Goal: Task Accomplishment & Management: Manage account settings

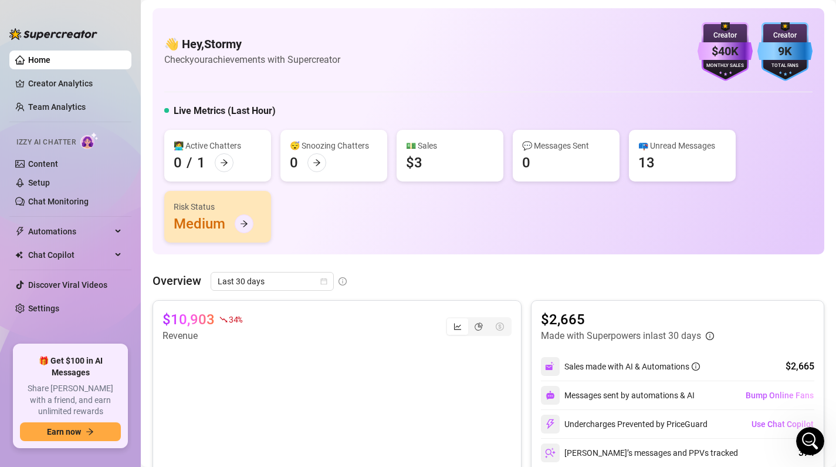
click at [244, 224] on icon "arrow-right" at bounding box center [244, 224] width 8 height 8
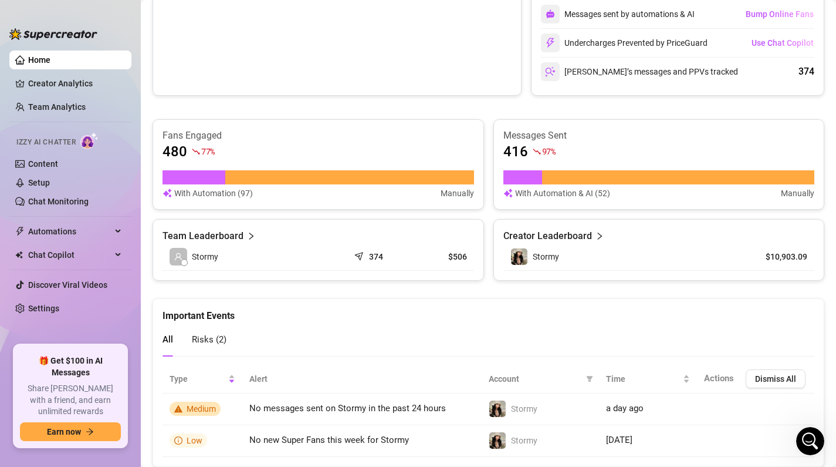
scroll to position [416, 0]
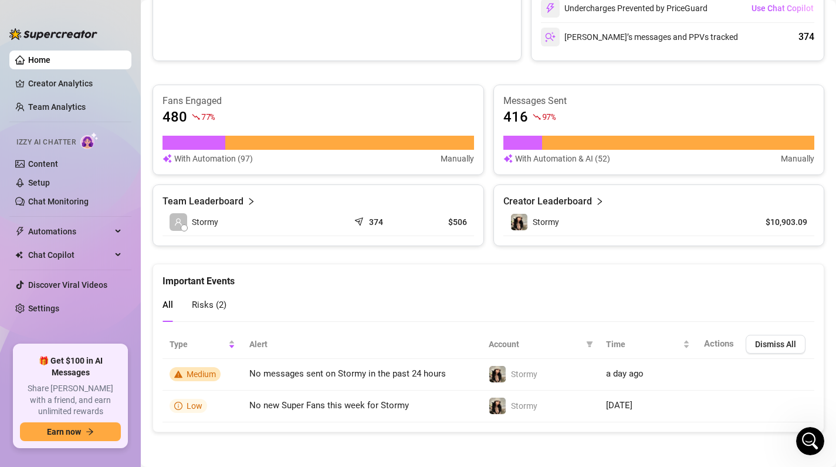
click at [539, 110] on div at bounding box center [537, 116] width 8 height 13
click at [561, 112] on div "416 97 %" at bounding box center [660, 116] width 312 height 19
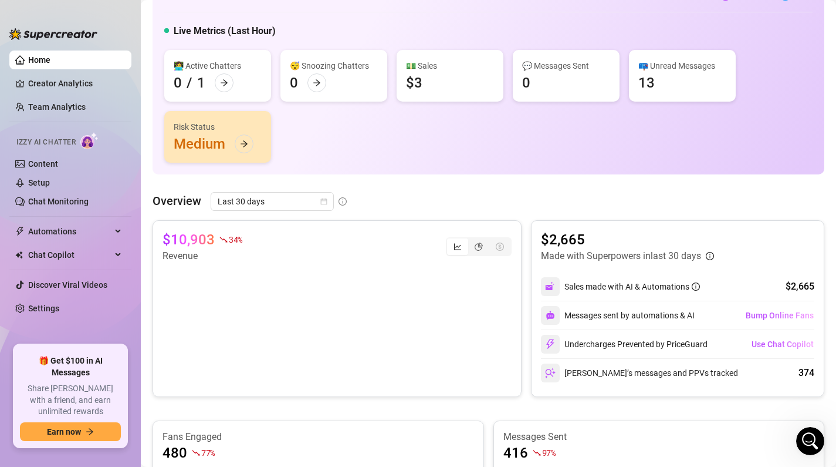
scroll to position [68, 0]
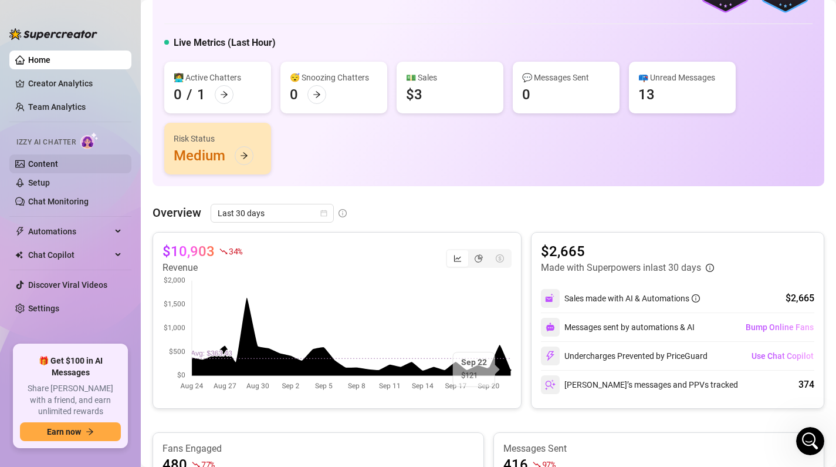
click at [55, 163] on link "Content" at bounding box center [43, 163] width 30 height 9
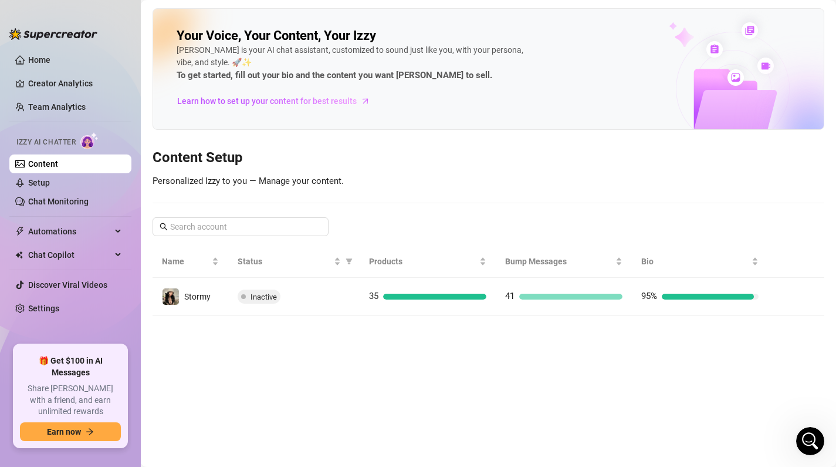
click at [301, 185] on span "Personalized Izzy to you — Manage your content." at bounding box center [248, 181] width 191 height 11
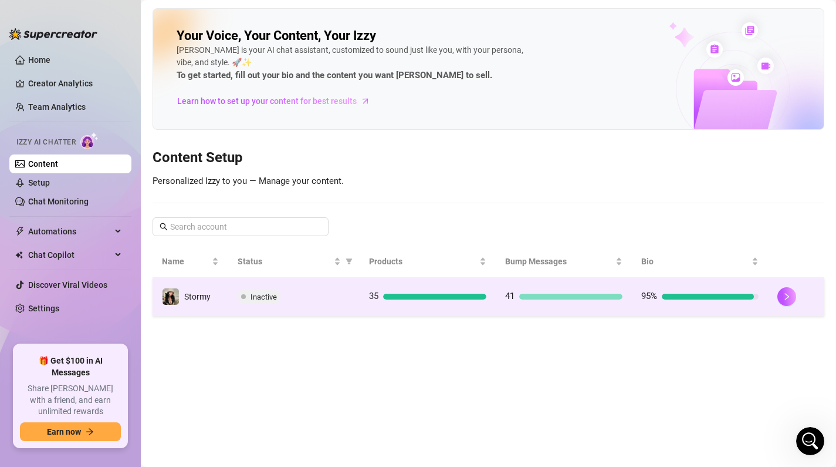
click at [406, 303] on td "35" at bounding box center [428, 297] width 136 height 38
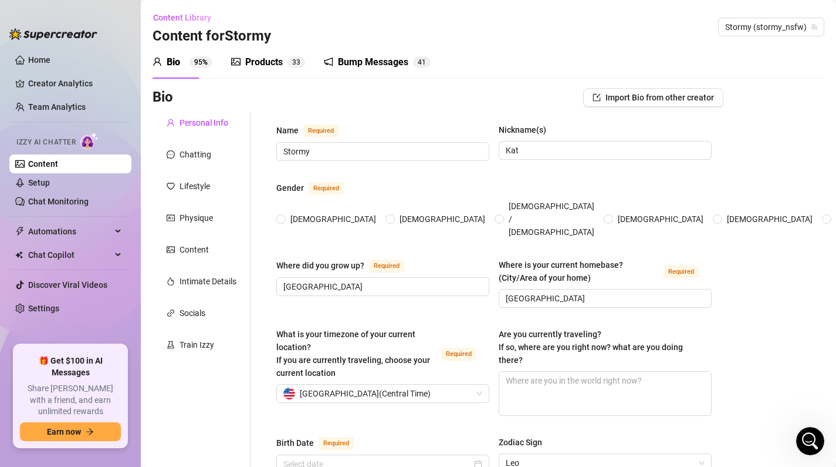
radio input "true"
type input "[DATE]"
click at [287, 53] on div "Products 3 3" at bounding box center [268, 62] width 74 height 33
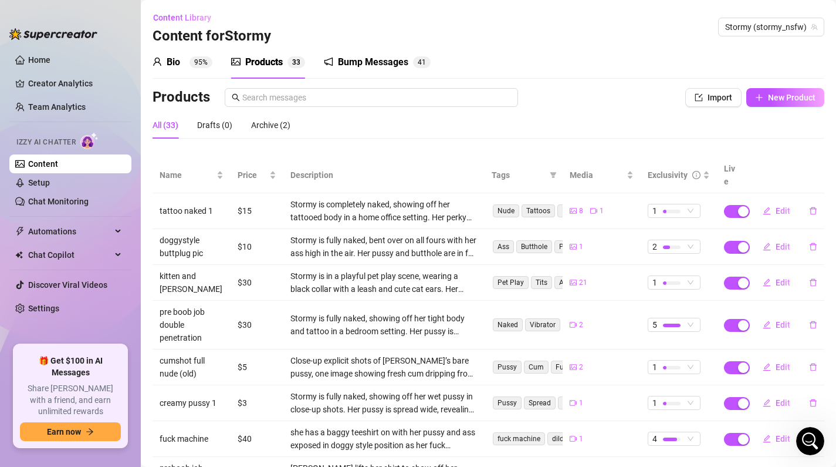
click at [788, 107] on div "Products Import New Product" at bounding box center [489, 99] width 672 height 23
click at [794, 102] on span "New Product" at bounding box center [792, 97] width 48 height 9
type textarea "Type your message here..."
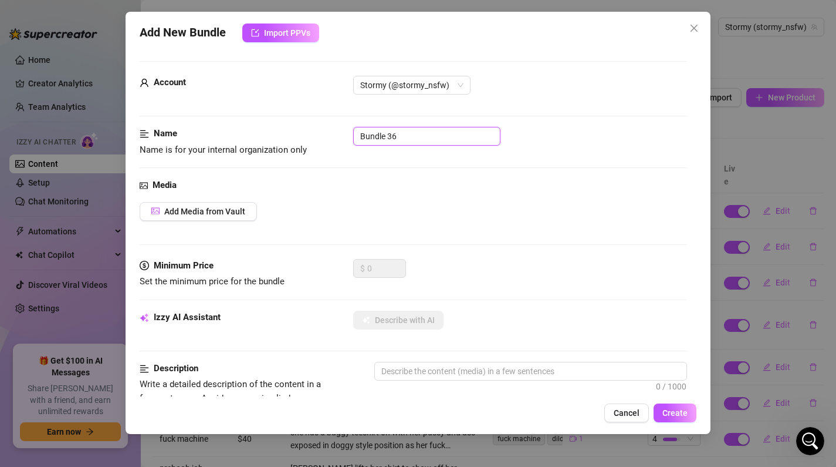
drag, startPoint x: 469, startPoint y: 136, endPoint x: 123, endPoint y: 120, distance: 346.1
click at [123, 120] on div "Add New Bundle Import PPVs Account Stormy (@stormy_nsfw) Name Name is for your …" at bounding box center [418, 233] width 836 height 467
type input "m"
click at [167, 220] on div "Media Add Media from Vault" at bounding box center [414, 218] width 548 height 80
click at [210, 211] on span "Add Media from Vault" at bounding box center [204, 211] width 81 height 9
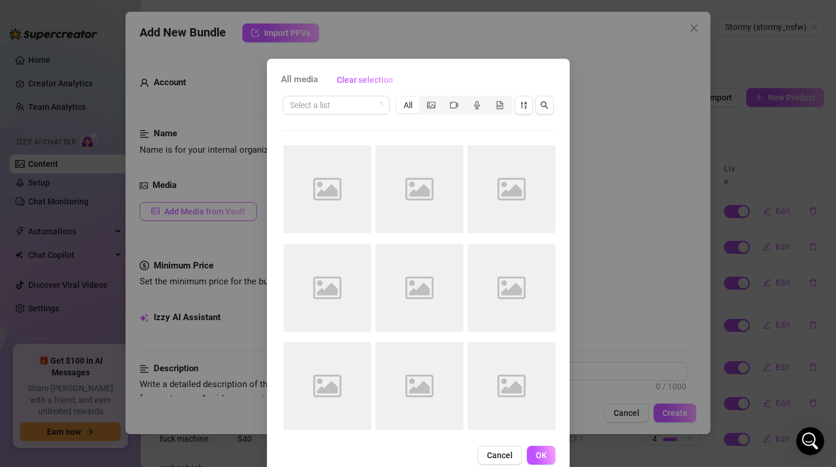
click at [210, 211] on div "All media Clear selection Select a list All Image placeholder Image placeholder…" at bounding box center [418, 233] width 836 height 467
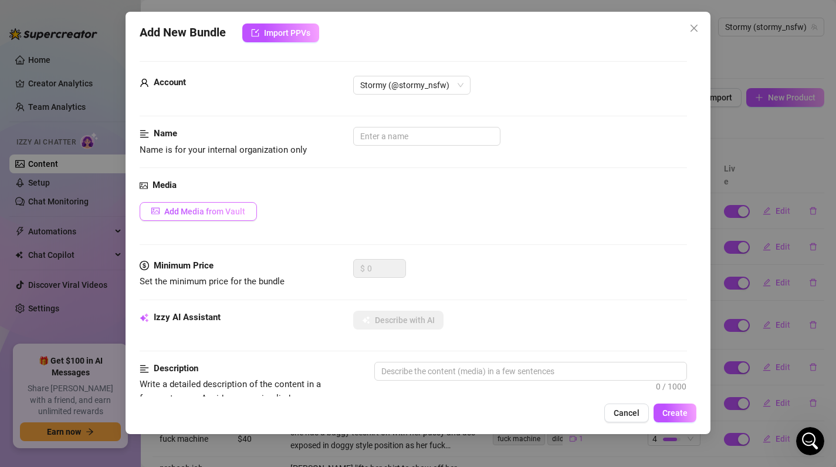
click at [214, 212] on span "Add Media from Vault" at bounding box center [204, 211] width 81 height 9
